Goal: Contribute content

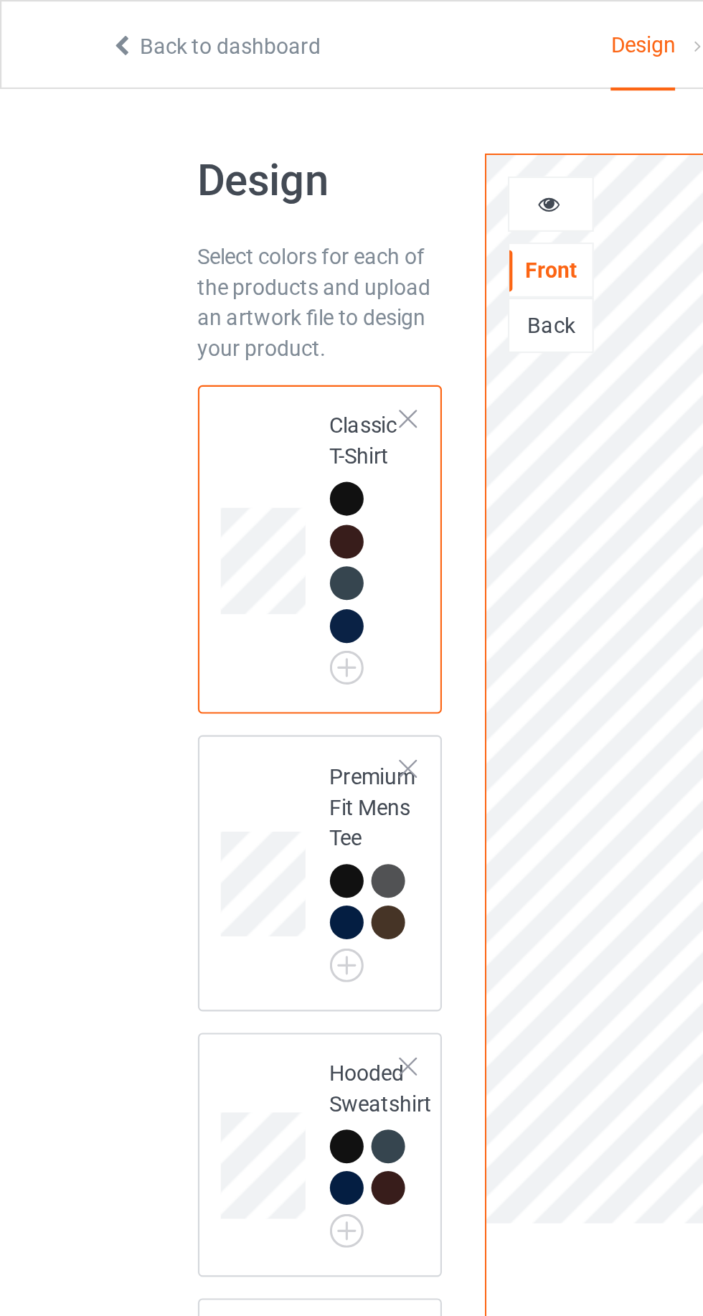
scroll to position [16, 0]
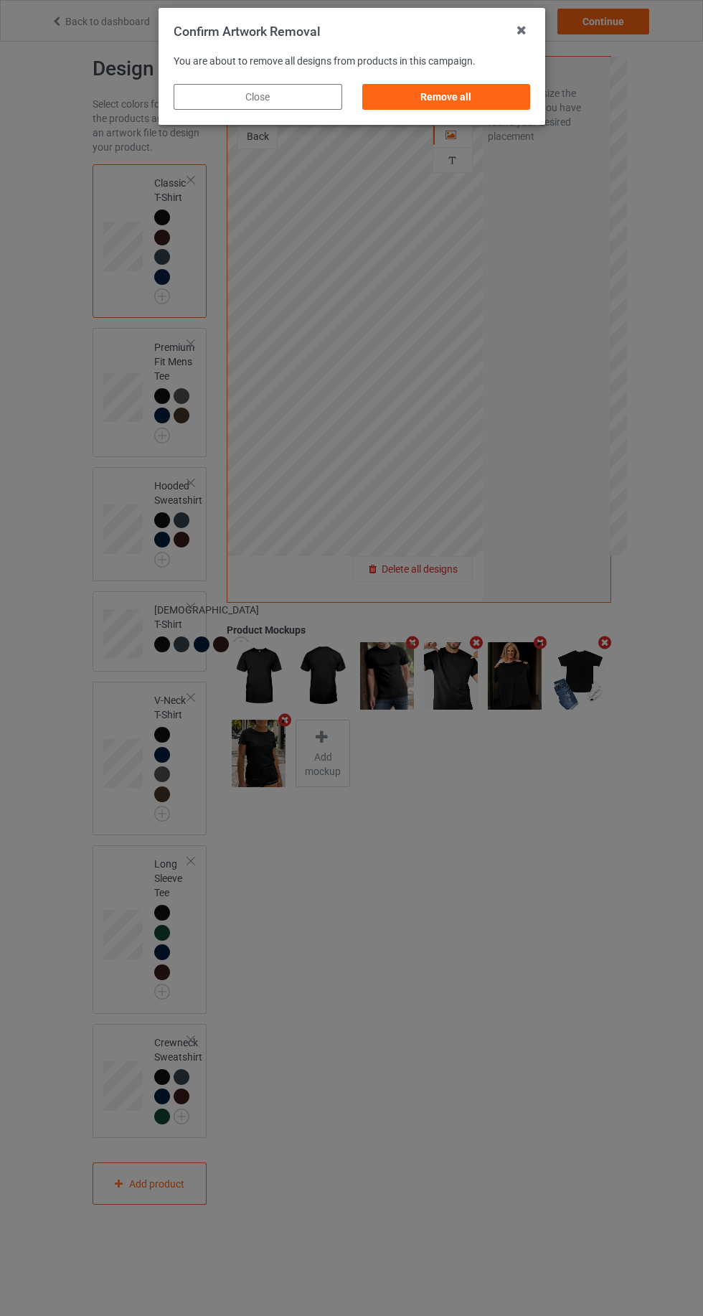
click at [464, 96] on div "Remove all" at bounding box center [446, 97] width 169 height 26
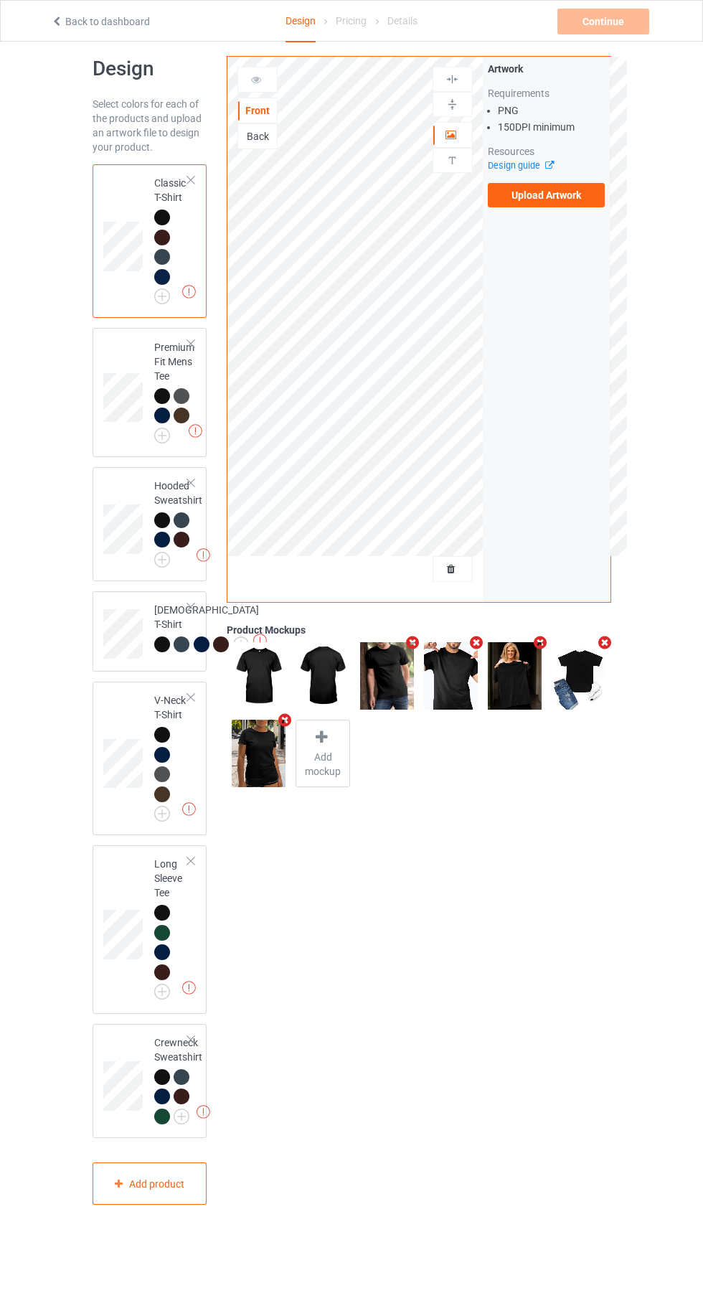
click at [549, 198] on label "Upload Artwork" at bounding box center [547, 195] width 118 height 24
click at [0, 0] on input "Upload Artwork" at bounding box center [0, 0] width 0 height 0
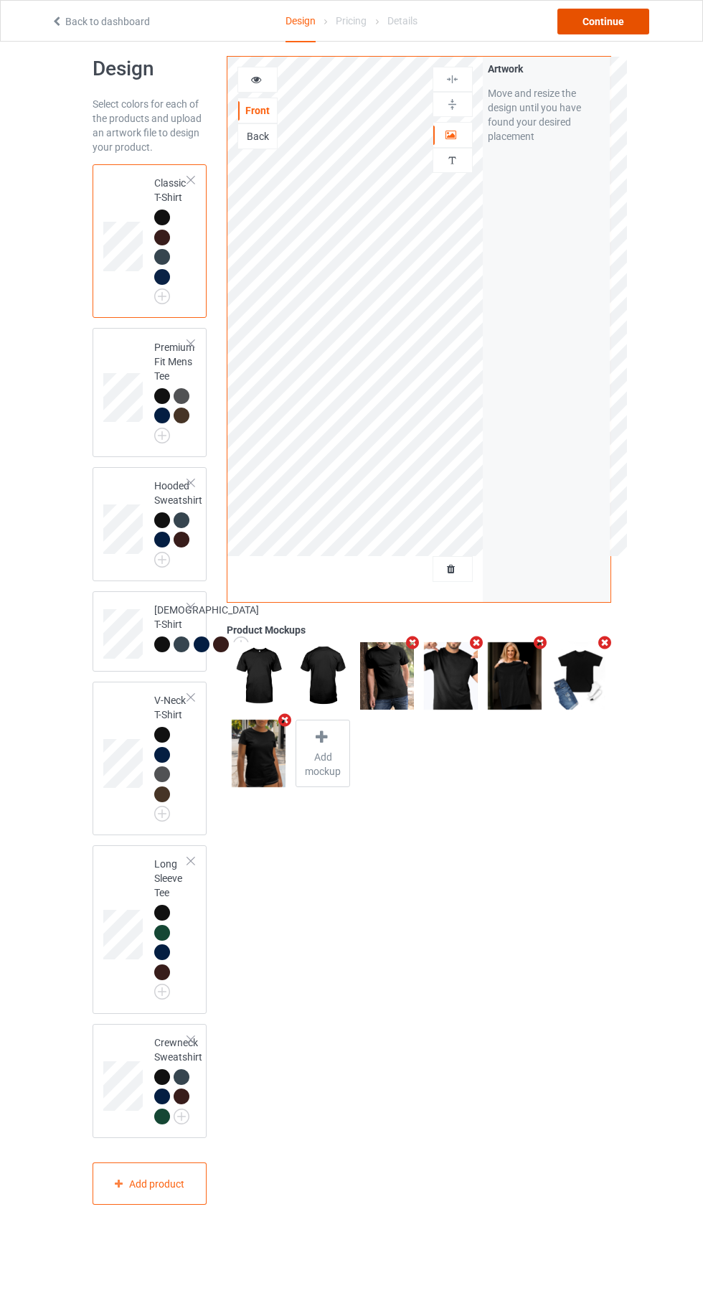
click at [614, 22] on div "Continue" at bounding box center [604, 22] width 92 height 26
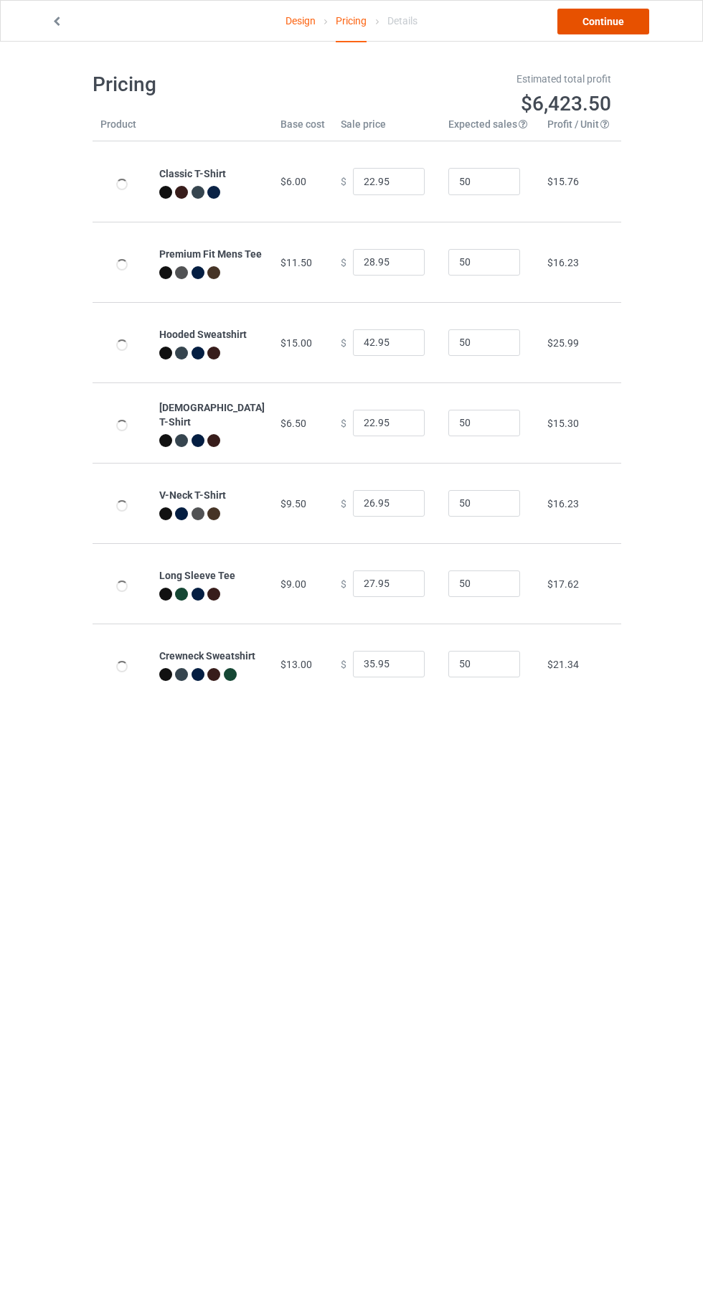
click at [607, 21] on link "Continue" at bounding box center [604, 22] width 92 height 26
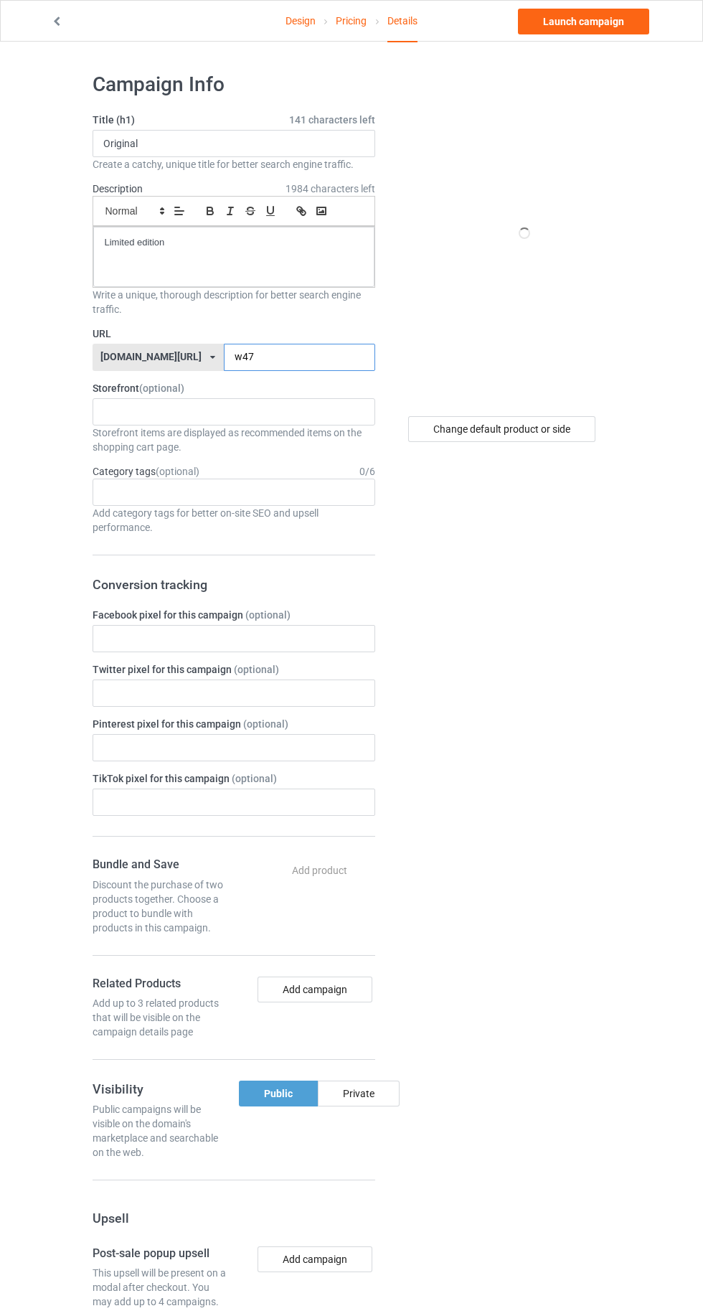
click at [299, 356] on input "w47" at bounding box center [299, 357] width 151 height 27
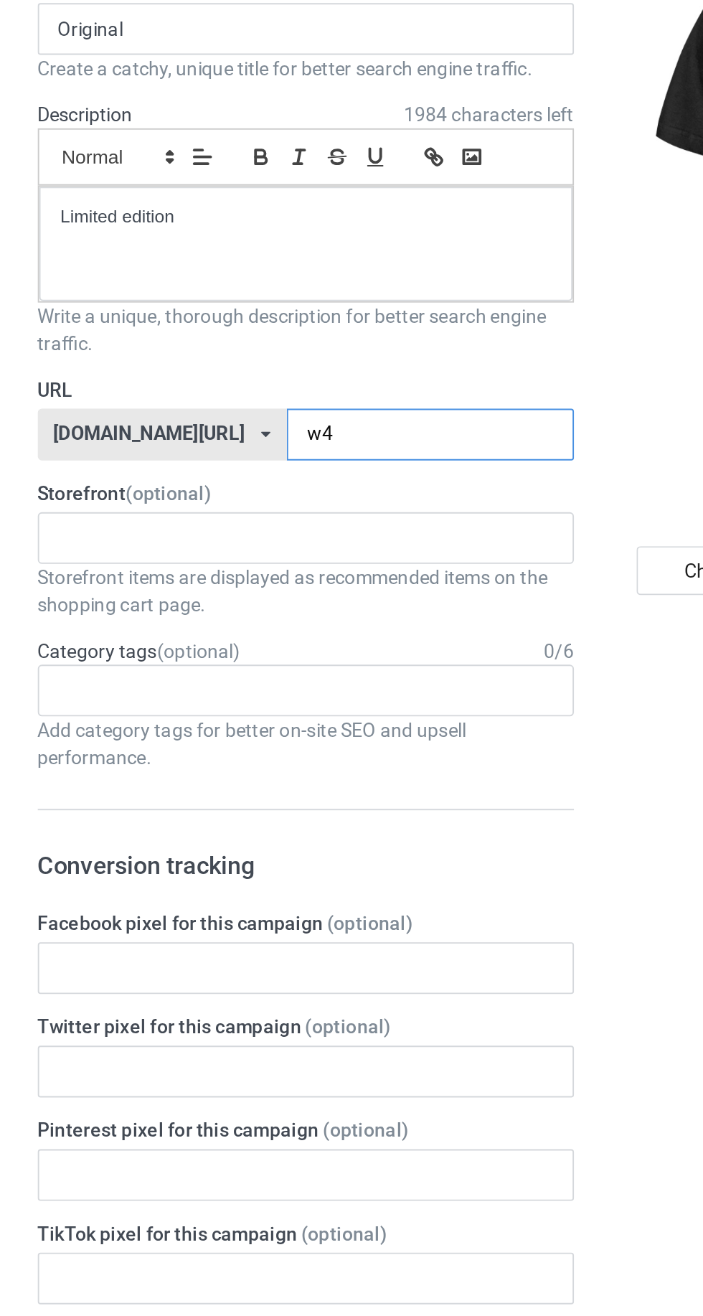
type input "w"
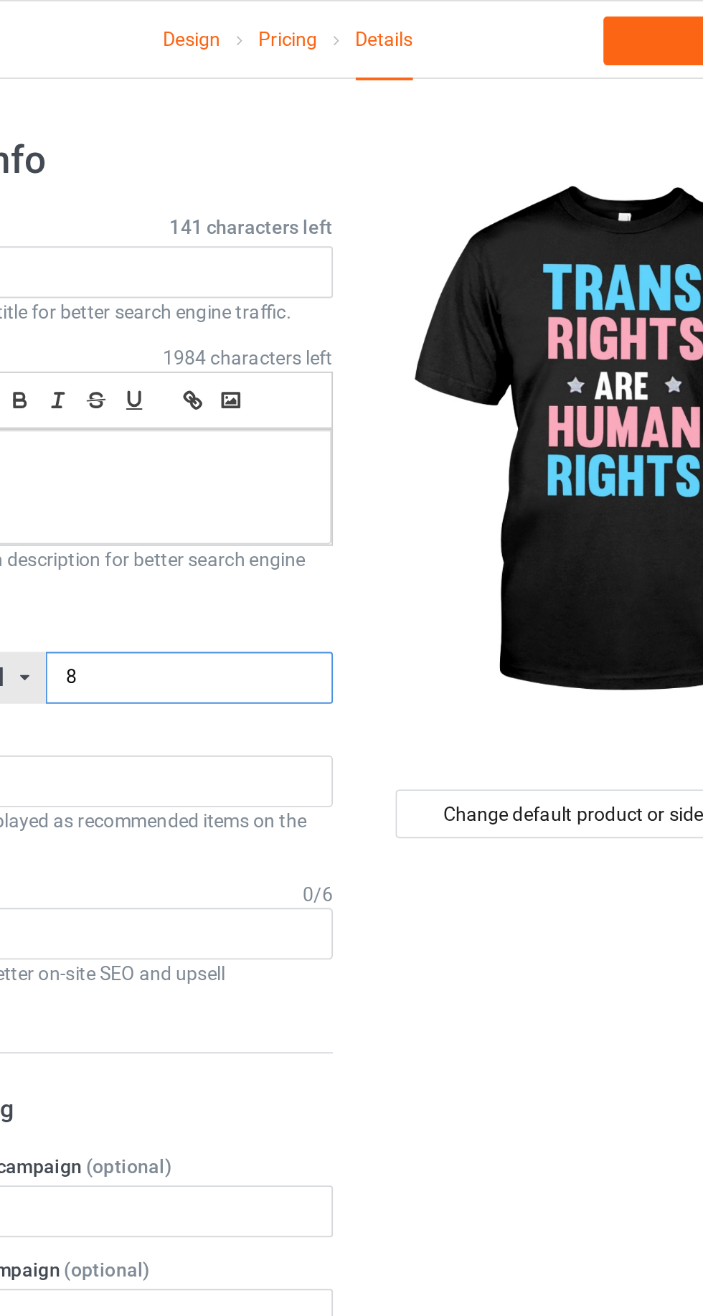
type input "81"
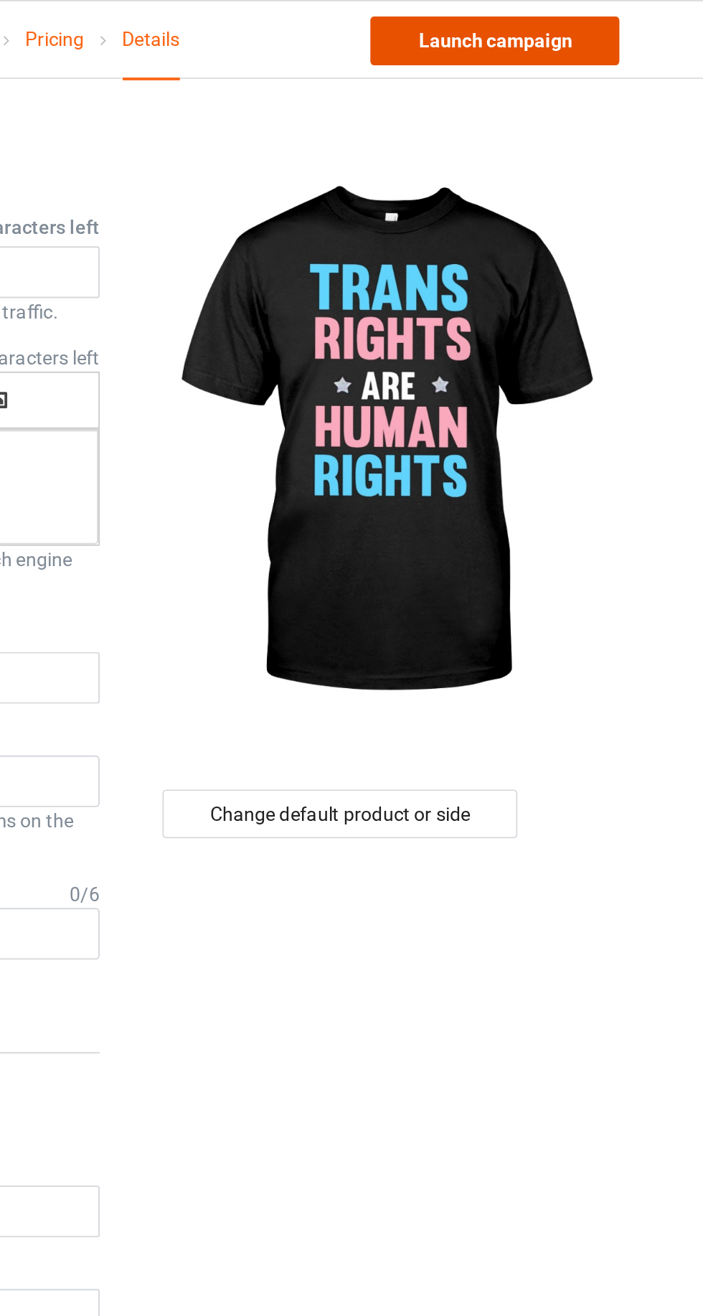
click at [586, 23] on link "Launch campaign" at bounding box center [583, 22] width 131 height 26
